Goal: Task Accomplishment & Management: Use online tool/utility

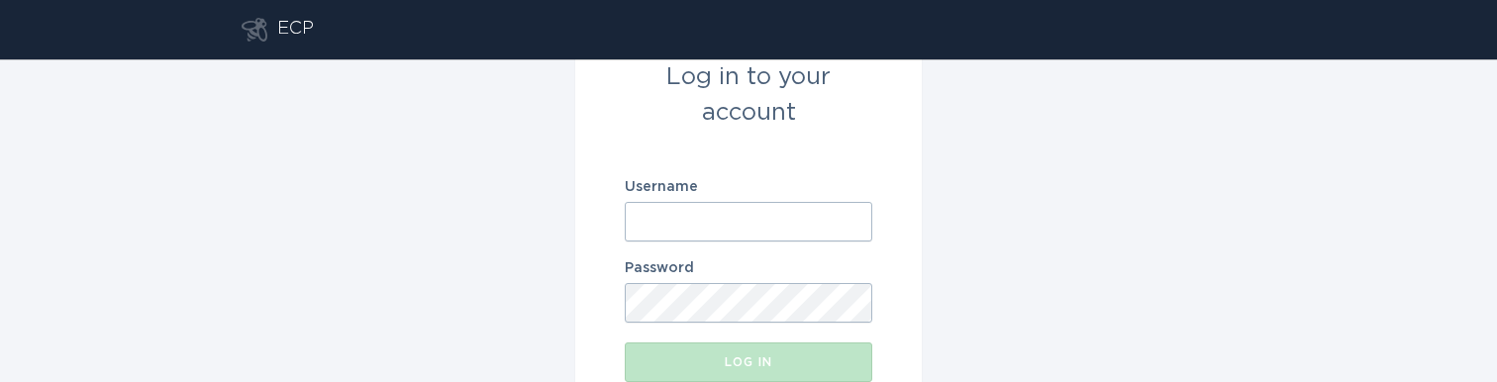
click at [710, 207] on input "Username" at bounding box center [749, 222] width 248 height 40
paste input "[EMAIL_ADDRESS][DOMAIN_NAME]"
type input "[EMAIL_ADDRESS][DOMAIN_NAME]"
click at [504, 327] on div "Log in to your account Username [EMAIL_ADDRESS][DOMAIN_NAME] Password Log in" at bounding box center [748, 220] width 1497 height 323
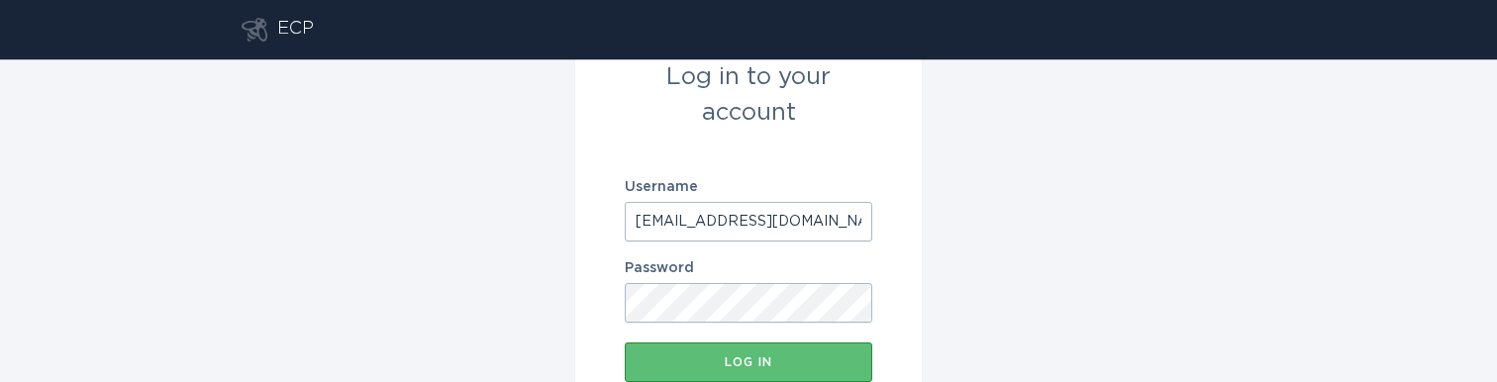
click at [497, 284] on div "Log in to your account Username [EMAIL_ADDRESS][DOMAIN_NAME] Password Log in" at bounding box center [748, 220] width 1497 height 323
click at [721, 353] on button "Log in" at bounding box center [749, 363] width 248 height 40
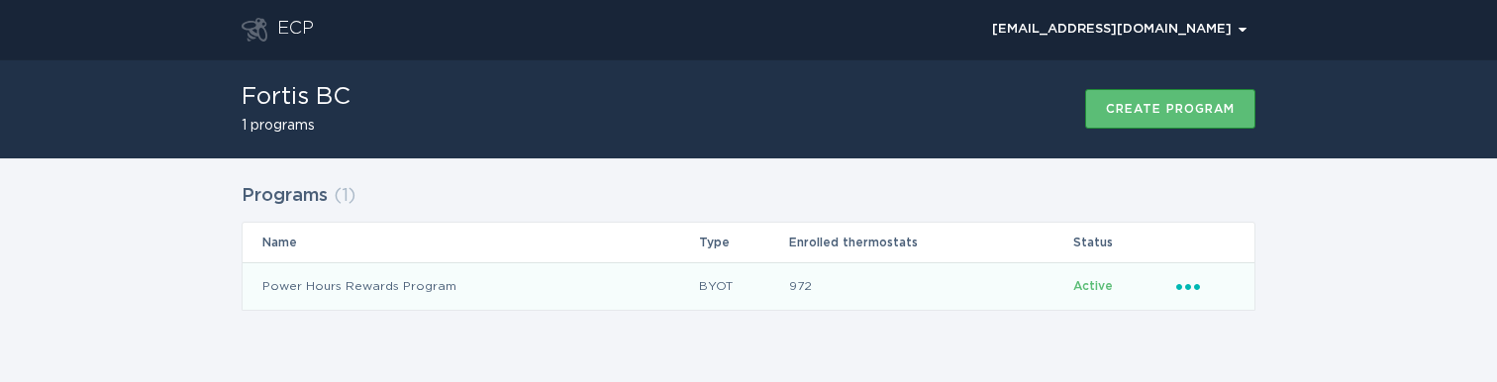
click at [1196, 283] on icon "Ellipsis" at bounding box center [1190, 283] width 28 height 17
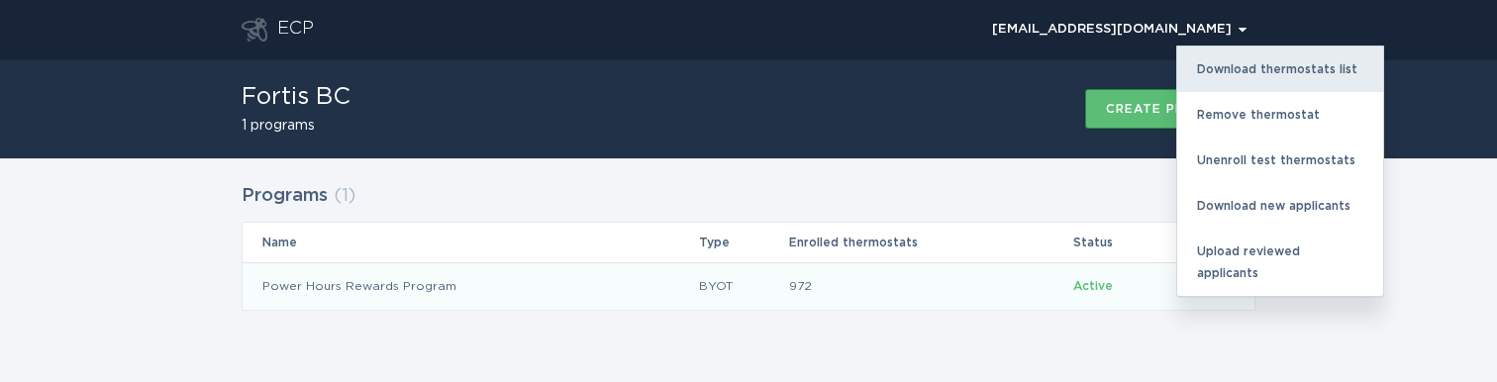
click at [1299, 69] on div "Download thermostats list" at bounding box center [1280, 70] width 206 height 46
